Goal: Check status

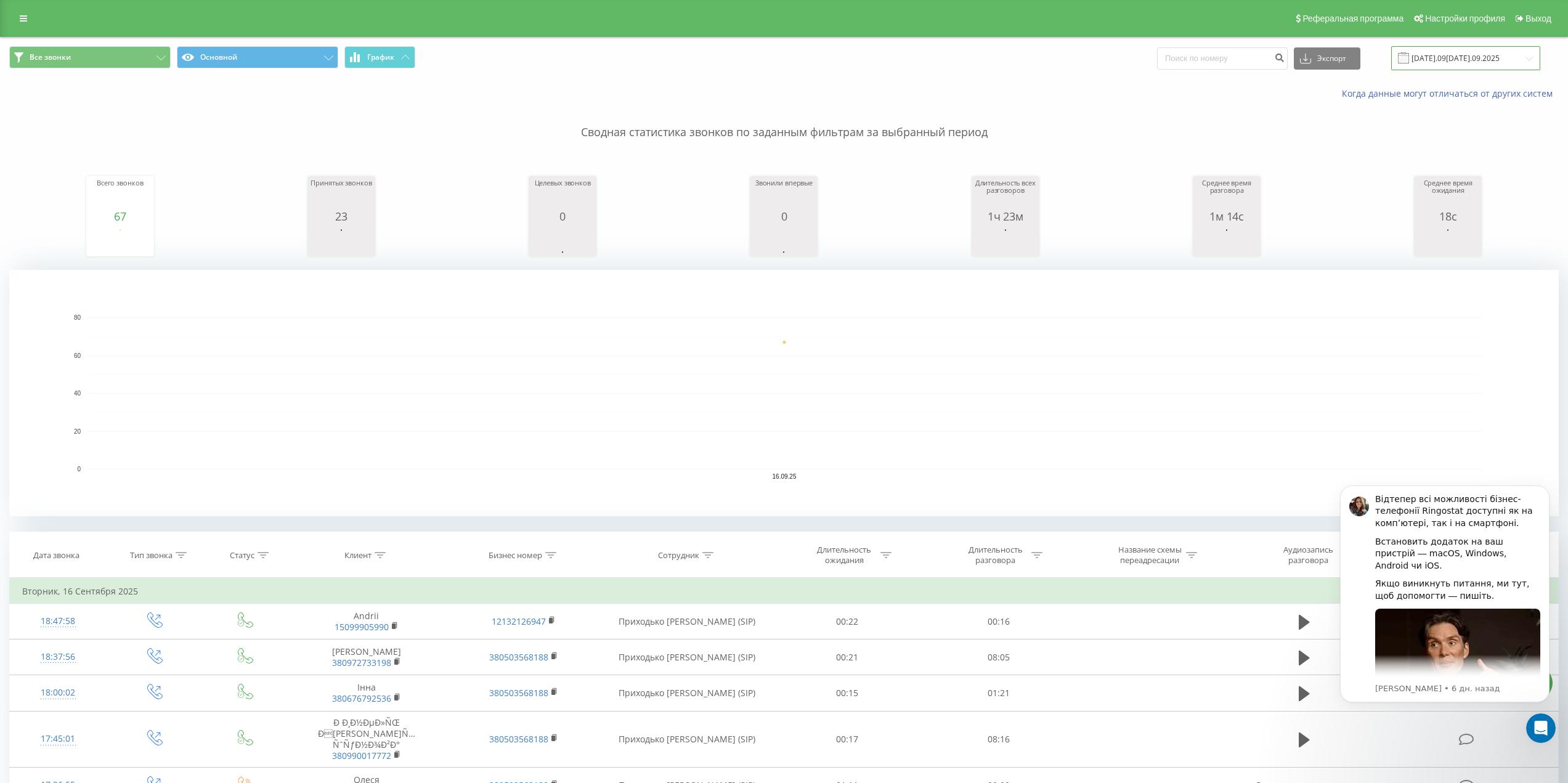
click at [1462, 68] on input "[DATE].09[DATE].09.2025" at bounding box center [1466, 58] width 149 height 24
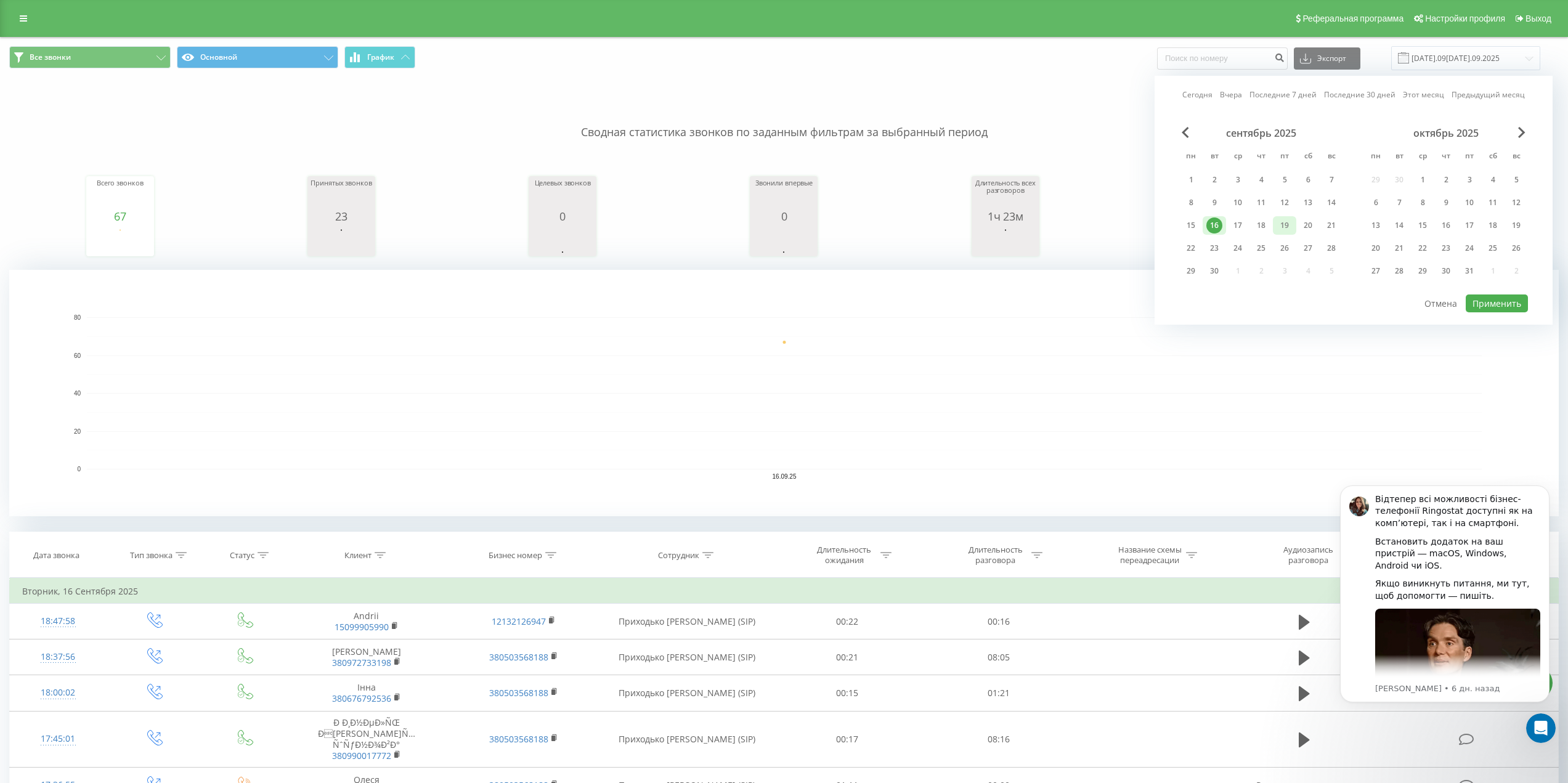
click at [1277, 226] on div "19" at bounding box center [1284, 225] width 16 height 16
click at [1488, 305] on button "Применить" at bounding box center [1497, 303] width 63 height 18
type input "[DATE].09[DATE].09.2025"
